Goal: Book appointment/travel/reservation

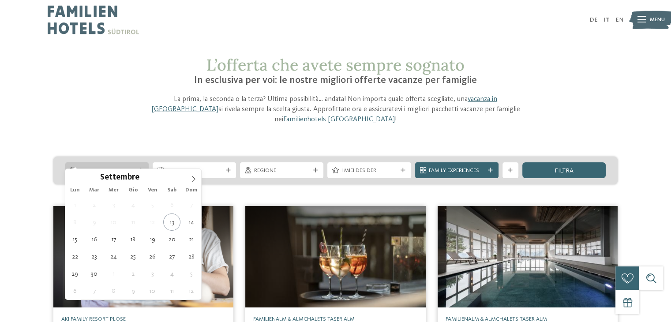
click at [142, 162] on div "Arrivo" at bounding box center [106, 170] width 83 height 16
click at [197, 177] on span at bounding box center [193, 176] width 15 height 15
type div "[DATE]"
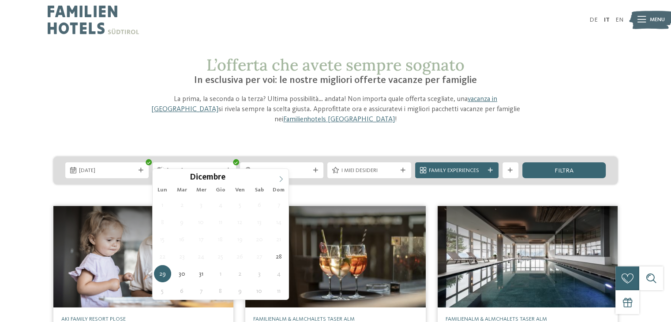
type input "****"
click at [281, 182] on span at bounding box center [280, 176] width 15 height 15
type div "[DATE]"
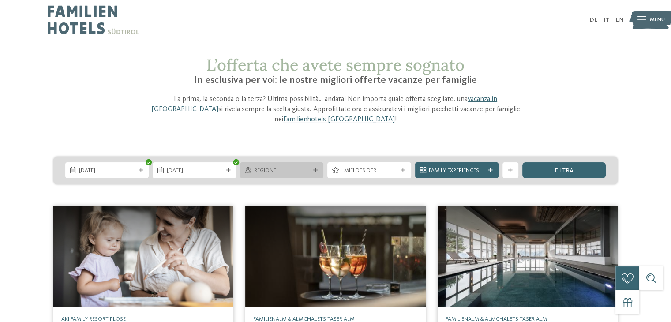
click at [314, 168] on icon at bounding box center [315, 170] width 5 height 5
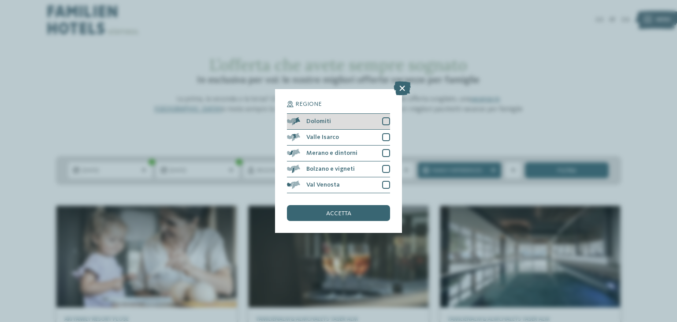
click at [387, 119] on div at bounding box center [386, 121] width 8 height 8
click at [333, 210] on span "accetta" at bounding box center [338, 213] width 25 height 6
click at [333, 184] on div "[DATE] [DATE] Regione" at bounding box center [338, 171] width 659 height 28
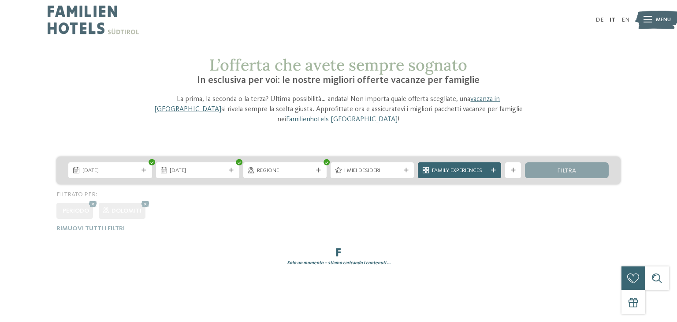
click at [335, 214] on div "[DATE] [DATE] Regione" at bounding box center [338, 195] width 659 height 76
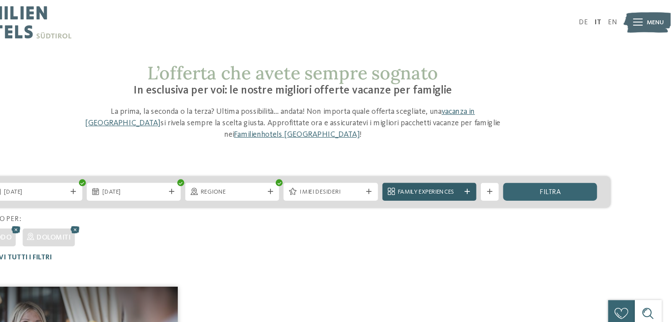
click at [479, 167] on span "Family Experiences" at bounding box center [457, 171] width 56 height 8
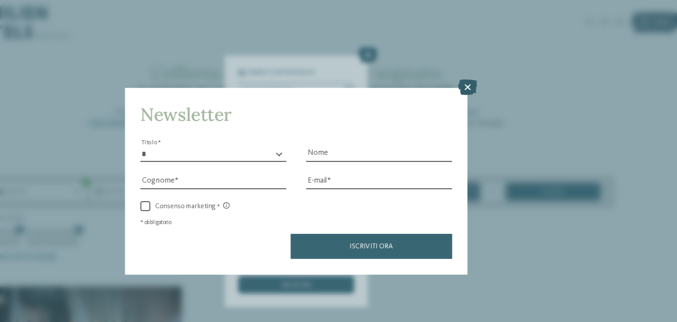
click at [491, 76] on icon at bounding box center [490, 78] width 17 height 14
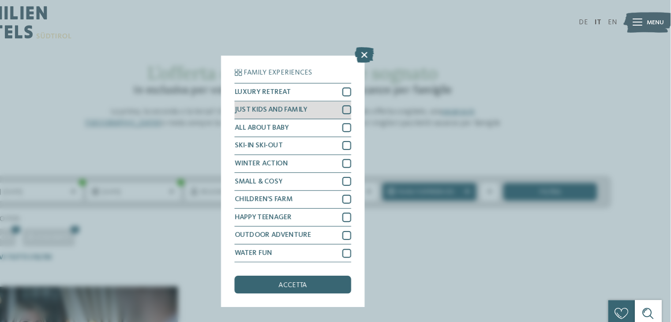
click at [384, 99] on div at bounding box center [383, 97] width 8 height 8
click at [324, 254] on span "accetta" at bounding box center [335, 253] width 25 height 6
click at [0, 0] on div "Solo un momento – stiamo caricando i contenuti …" at bounding box center [0, 0] width 0 height 0
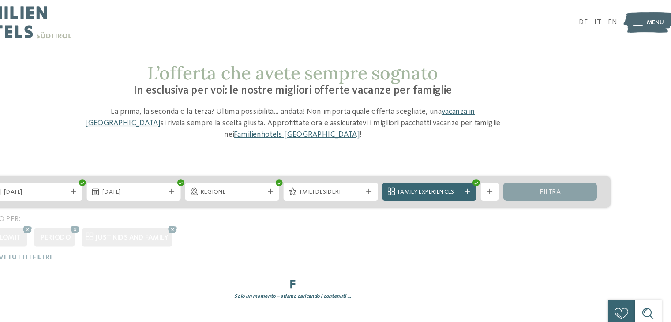
click at [324, 260] on div "Solo un momento – stiamo caricando i contenuti …" at bounding box center [335, 263] width 576 height 7
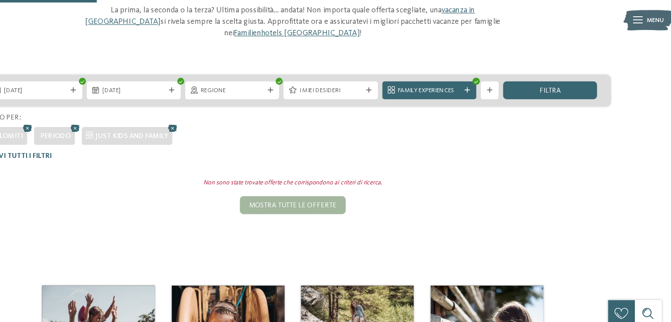
scroll to position [87, 0]
